Goal: Task Accomplishment & Management: Use online tool/utility

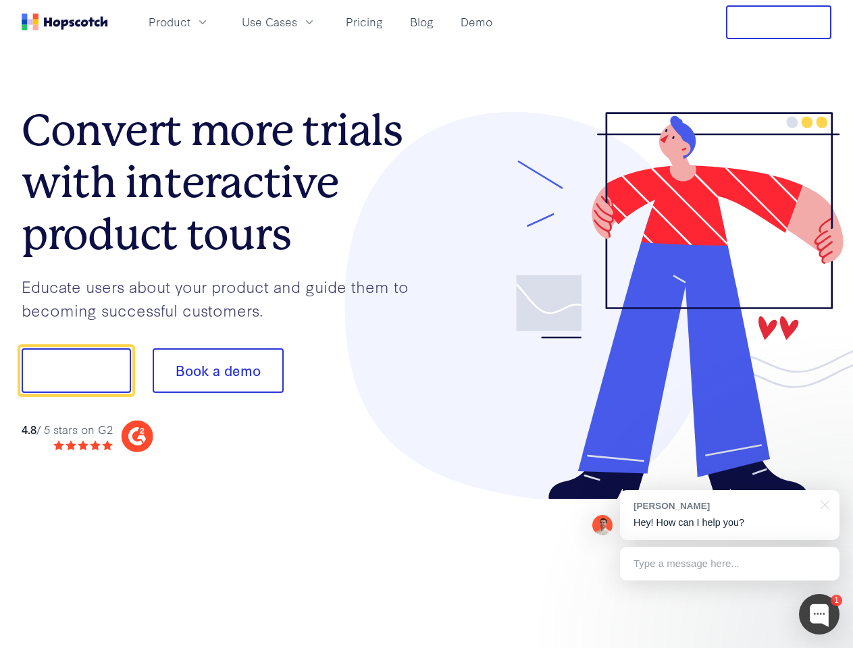
click at [427, 324] on div at bounding box center [629, 306] width 405 height 388
click at [190, 22] on span "Product" at bounding box center [170, 22] width 42 height 17
click at [297, 22] on span "Use Cases" at bounding box center [269, 22] width 55 height 17
click at [778, 22] on button "Free Trial" at bounding box center [778, 22] width 105 height 34
click at [76, 371] on button "Show me!" at bounding box center [76, 370] width 109 height 45
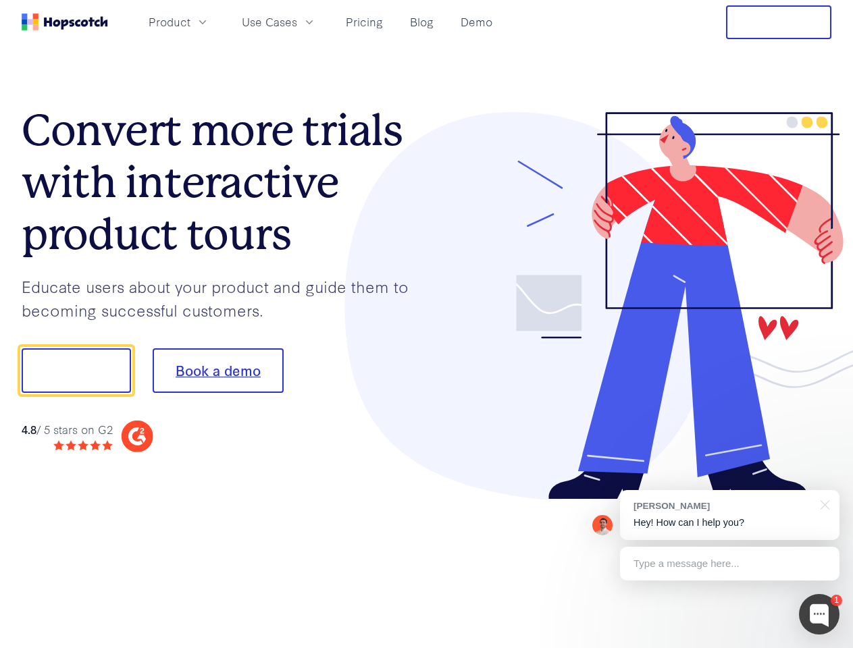
click at [217, 371] on button "Book a demo" at bounding box center [218, 370] width 131 height 45
click at [819, 614] on div at bounding box center [819, 614] width 41 height 41
click at [729, 515] on div "[PERSON_NAME] Hey! How can I help you?" at bounding box center [729, 515] width 219 height 50
click at [822, 504] on div at bounding box center [712, 459] width 253 height 269
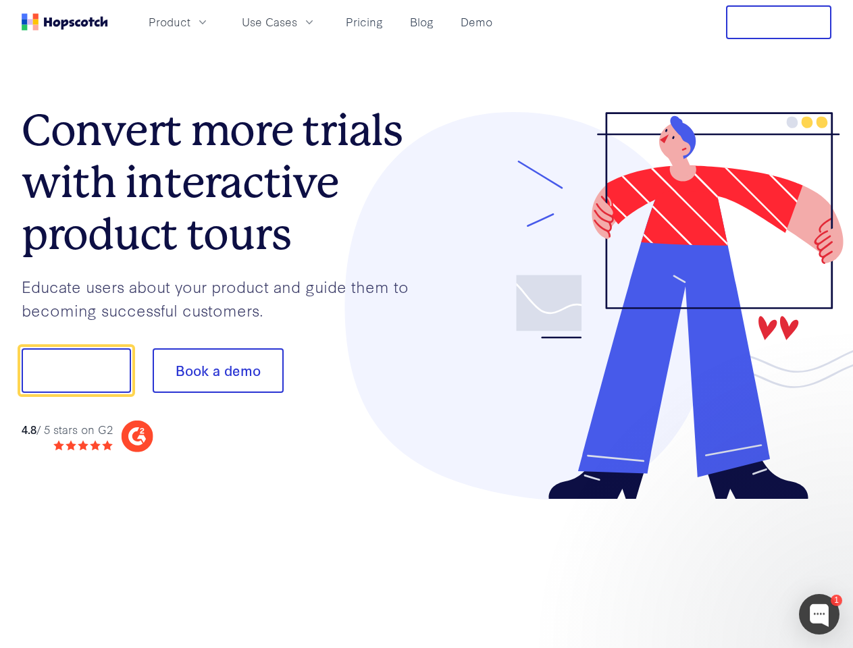
click at [729, 564] on div at bounding box center [712, 459] width 253 height 269
